Goal: Information Seeking & Learning: Learn about a topic

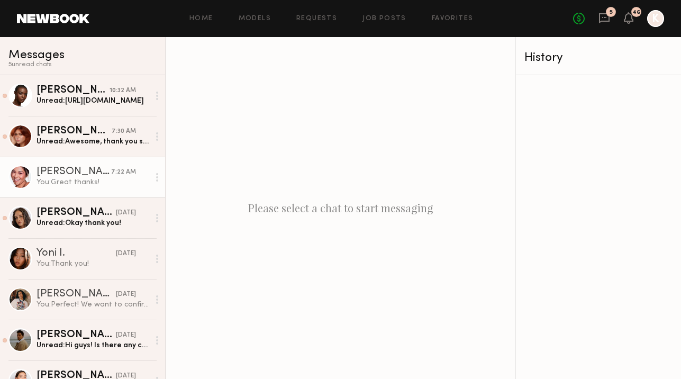
click at [72, 191] on link "Alexa C. 7:22 AM You: Great thanks!" at bounding box center [82, 177] width 165 height 41
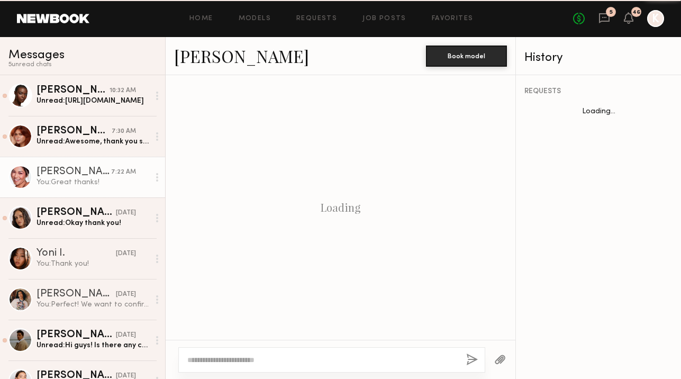
scroll to position [780, 0]
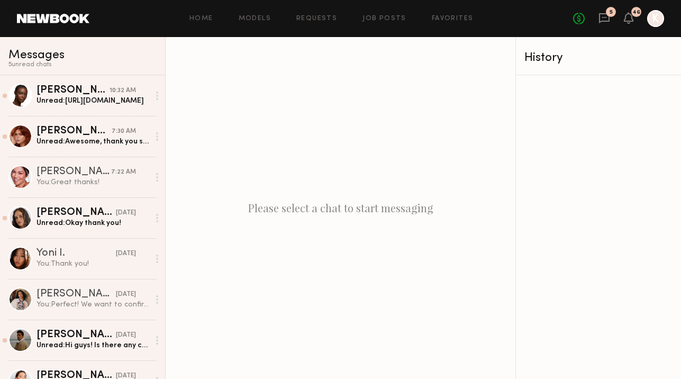
click at [209, 16] on link "Home" at bounding box center [201, 18] width 24 height 7
click at [202, 17] on link "Home" at bounding box center [201, 18] width 24 height 7
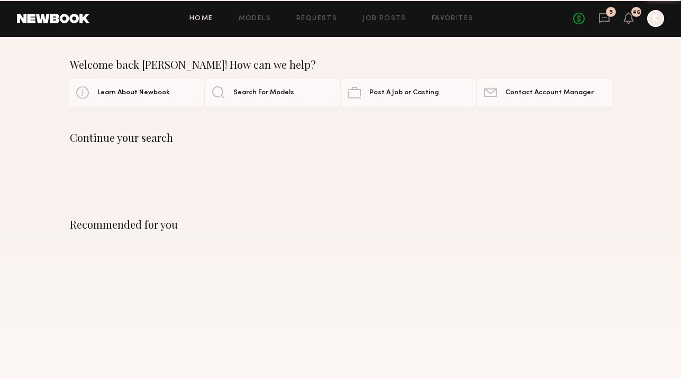
click at [207, 22] on link "Home" at bounding box center [201, 18] width 24 height 7
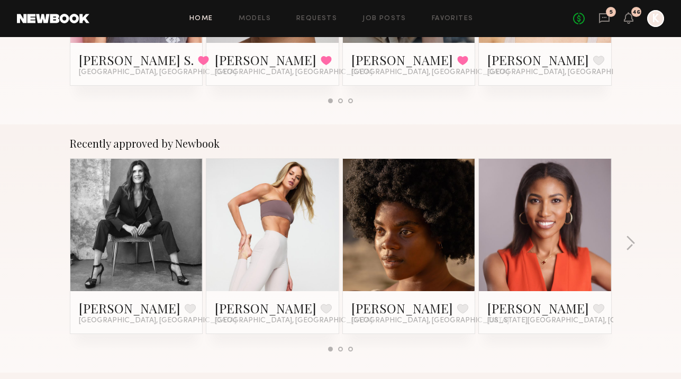
scroll to position [376, 0]
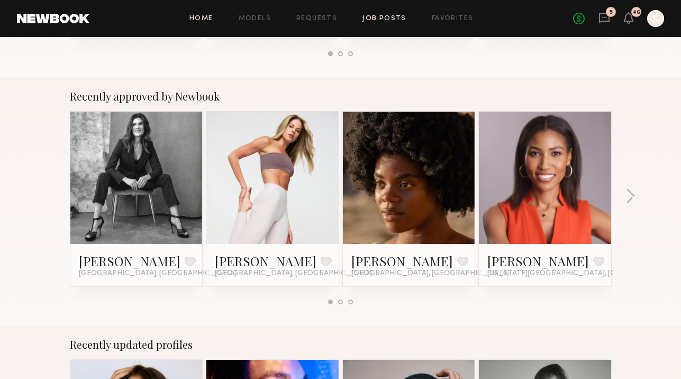
click at [383, 15] on link "Job Posts" at bounding box center [384, 18] width 44 height 7
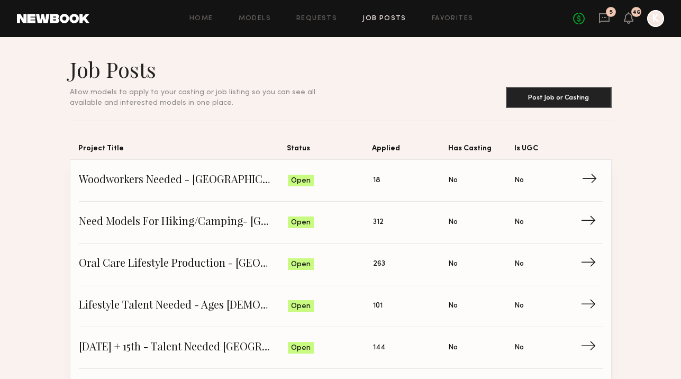
click at [186, 186] on span "Woodworkers Needed - San Diego Production" at bounding box center [183, 180] width 209 height 16
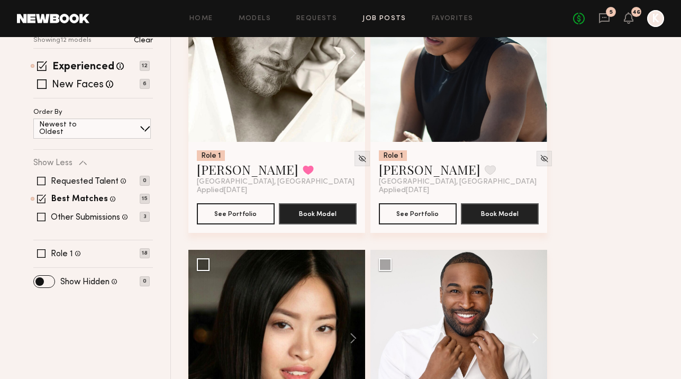
scroll to position [319, 0]
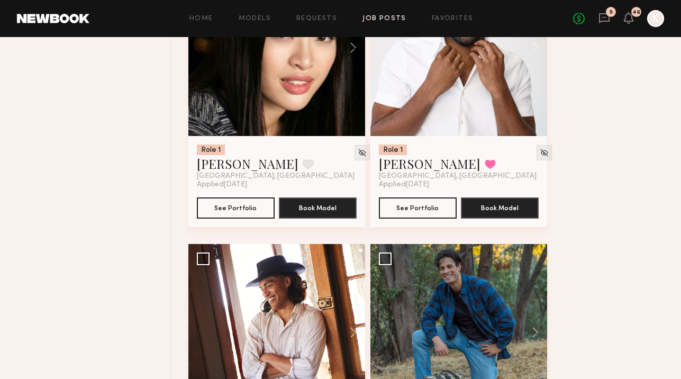
scroll to position [722, 0]
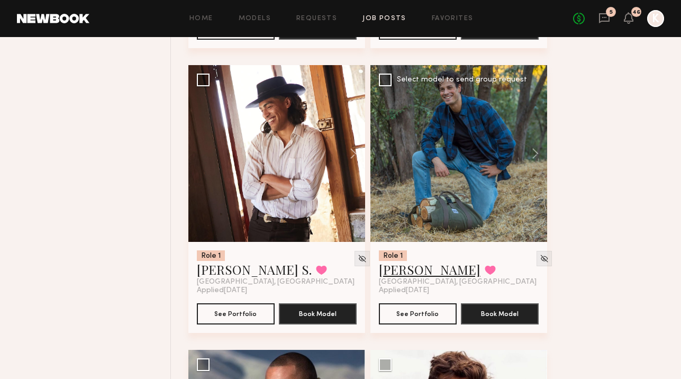
click at [399, 261] on link "[PERSON_NAME]" at bounding box center [430, 269] width 102 height 17
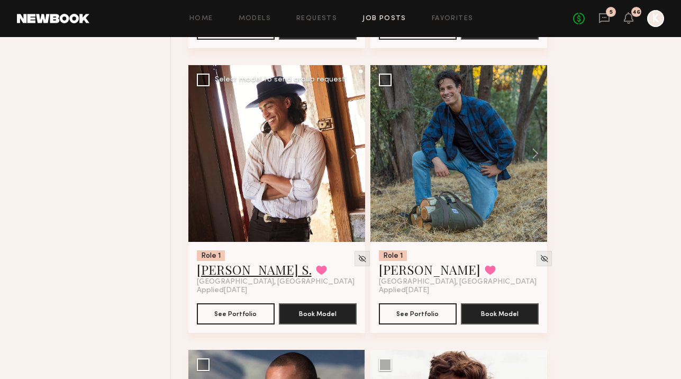
click at [254, 261] on link "Kenan-Eames S." at bounding box center [254, 269] width 115 height 17
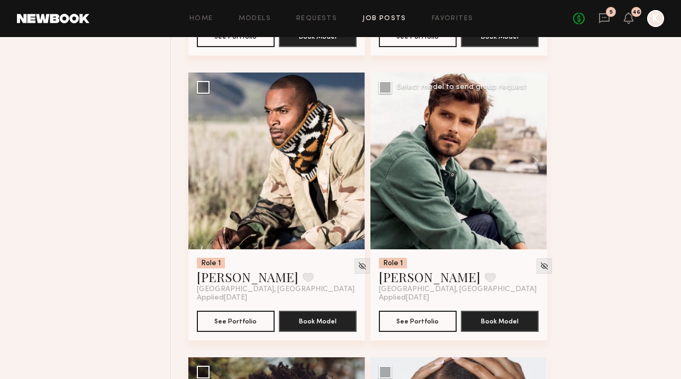
scroll to position [1066, 0]
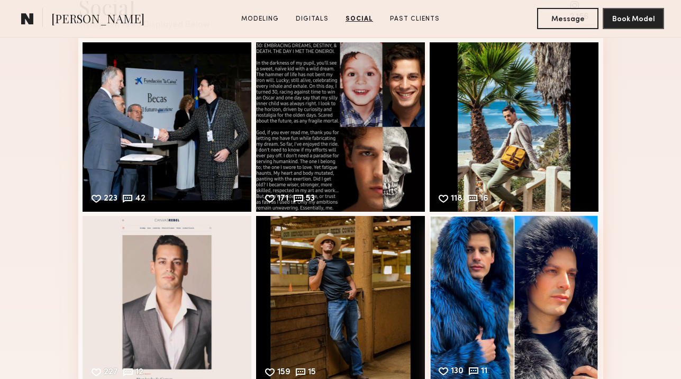
scroll to position [1738, 0]
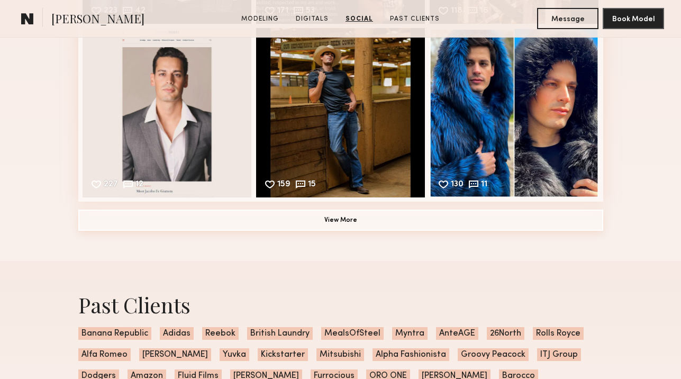
click at [324, 213] on button "View More" at bounding box center [340, 219] width 525 height 21
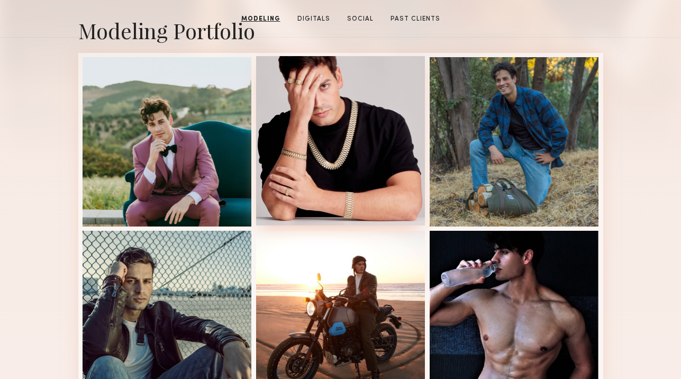
scroll to position [0, 0]
